Goal: Navigation & Orientation: Find specific page/section

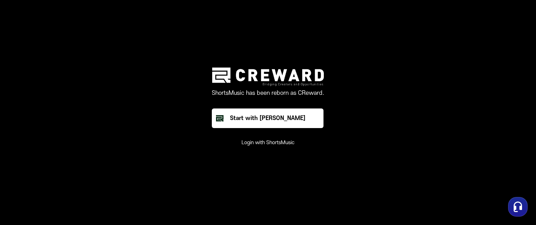
click at [278, 144] on button "Login with ShortsMusic" at bounding box center [268, 142] width 53 height 7
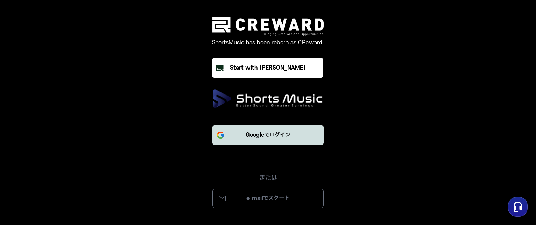
click at [271, 138] on p "Googleでログイン" at bounding box center [268, 135] width 45 height 8
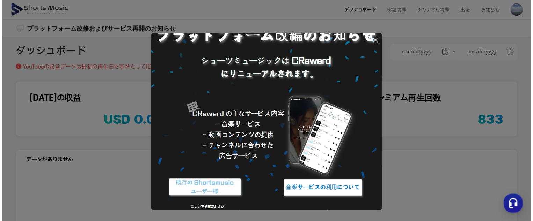
scroll to position [55, 0]
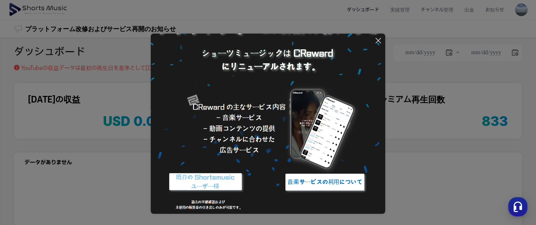
click at [377, 39] on icon at bounding box center [378, 40] width 8 height 8
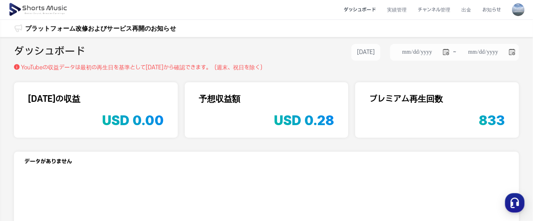
scroll to position [0, 0]
click at [357, 58] on button "[DATE]" at bounding box center [365, 52] width 29 height 17
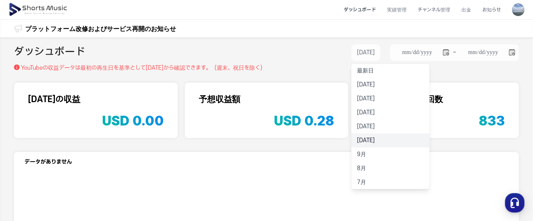
click at [362, 135] on li "[DATE]" at bounding box center [390, 141] width 78 height 14
type input "**********"
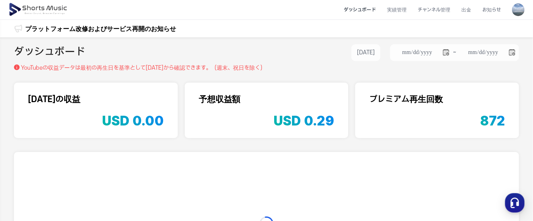
type input "**********"
click at [464, 7] on li "出金" at bounding box center [466, 10] width 21 height 19
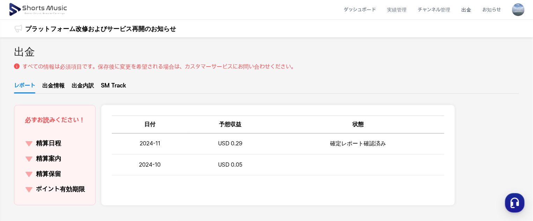
click at [47, 145] on p "精算日程" at bounding box center [48, 144] width 25 height 10
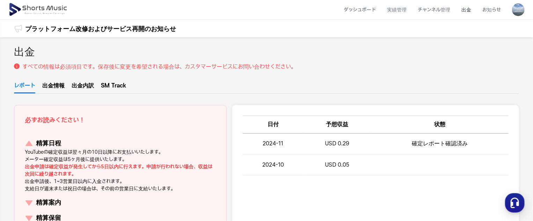
scroll to position [35, 0]
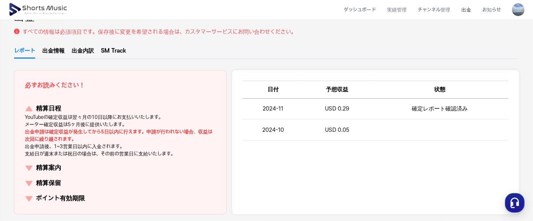
click at [53, 167] on p "精算案内" at bounding box center [48, 168] width 25 height 10
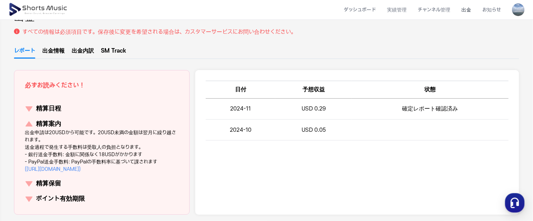
click at [50, 183] on p "精算保留" at bounding box center [48, 184] width 25 height 10
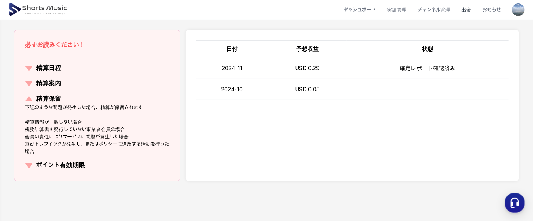
scroll to position [105, 0]
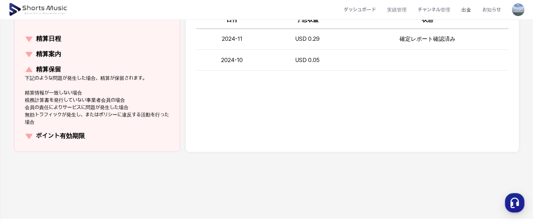
click at [73, 140] on p "ポイント有効期限" at bounding box center [60, 137] width 49 height 10
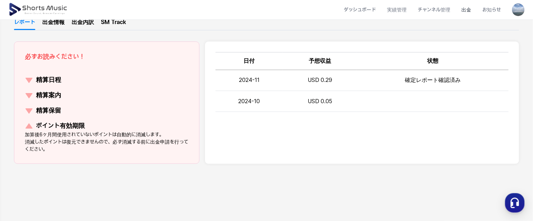
scroll to position [0, 0]
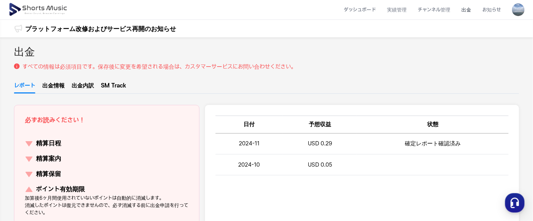
click at [519, 9] on img at bounding box center [518, 9] width 13 height 13
click at [482, 42] on link "マイページ" at bounding box center [494, 41] width 56 height 13
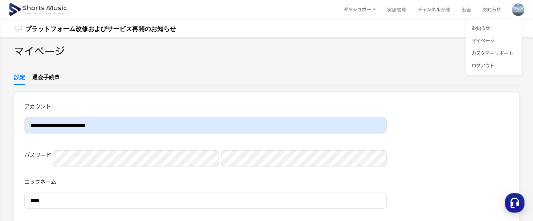
click at [433, 6] on button at bounding box center [266, 110] width 533 height 221
click at [433, 7] on button at bounding box center [266, 110] width 533 height 221
click at [433, 8] on li "チャンネル管理" at bounding box center [434, 10] width 44 height 19
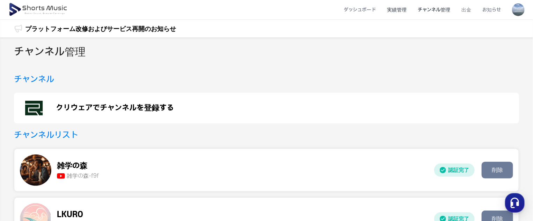
click at [408, 9] on li "実績管理" at bounding box center [396, 10] width 31 height 19
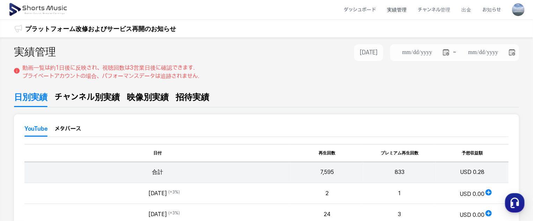
click at [54, 11] on img at bounding box center [38, 10] width 60 height 20
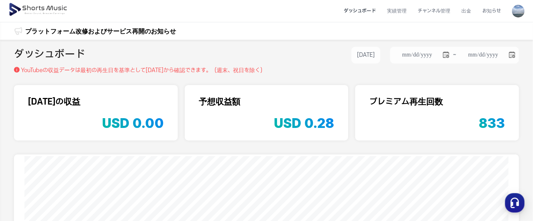
click at [31, 12] on img at bounding box center [38, 10] width 60 height 20
click at [366, 11] on li "ダッシュボード" at bounding box center [359, 11] width 43 height 19
click at [72, 28] on link "プラットフォーム改修およびサービス再開のお知らせ" at bounding box center [100, 31] width 151 height 9
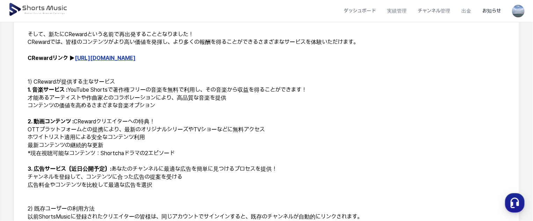
scroll to position [140, 0]
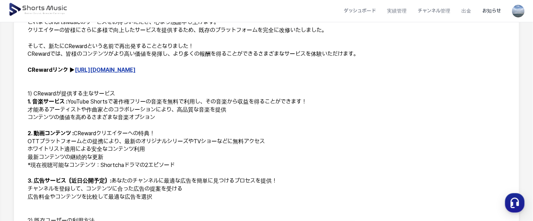
click at [89, 76] on p at bounding box center [267, 78] width 478 height 8
click at [89, 73] on link "[URL][DOMAIN_NAME]" at bounding box center [105, 70] width 61 height 7
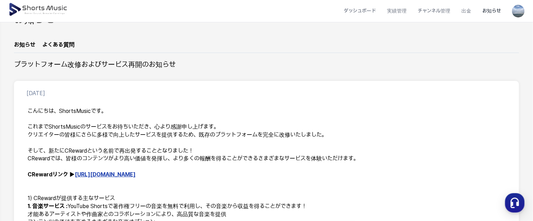
scroll to position [105, 0]
